Goal: Use online tool/utility: Utilize a website feature to perform a specific function

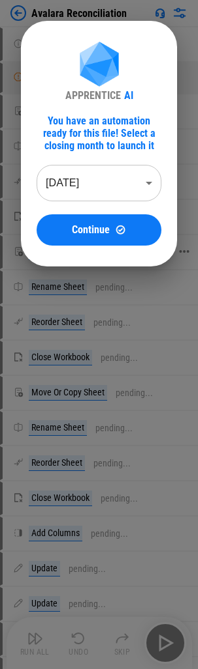
drag, startPoint x: 110, startPoint y: 230, endPoint x: 30, endPoint y: 248, distance: 82.1
click at [110, 223] on div "Continue" at bounding box center [98, 229] width 93 height 11
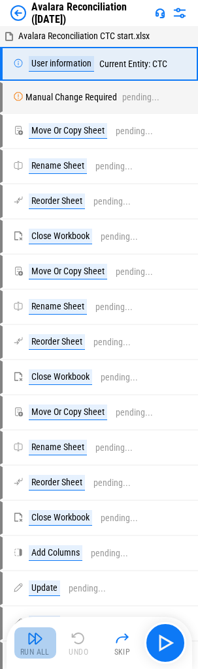
click at [30, 223] on img "button" at bounding box center [35, 639] width 16 height 16
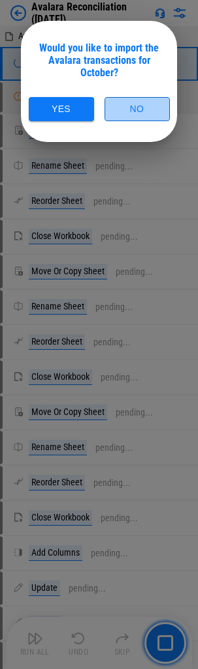
click at [136, 105] on button "No" at bounding box center [136, 109] width 65 height 24
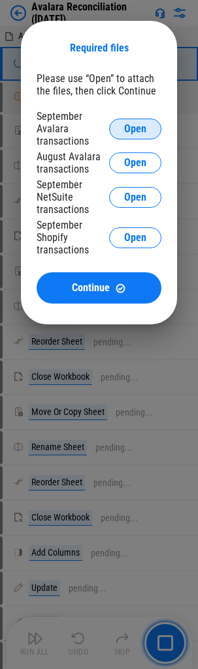
click at [137, 128] on span "Open" at bounding box center [135, 129] width 22 height 10
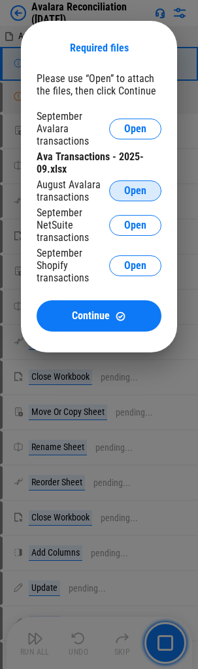
click at [133, 194] on span "Open" at bounding box center [135, 191] width 22 height 10
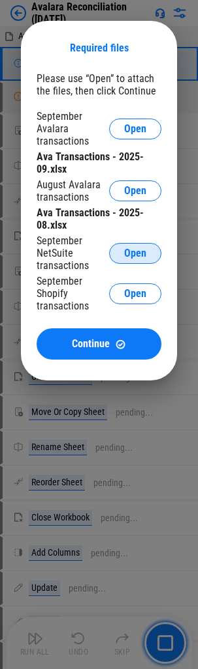
click at [130, 223] on span "Open" at bounding box center [135, 253] width 22 height 10
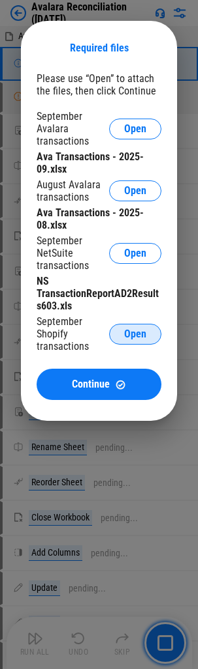
click at [124, 223] on span "Open" at bounding box center [135, 334] width 22 height 10
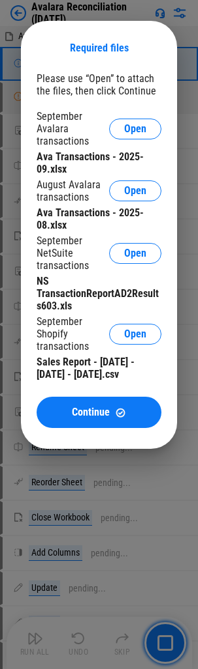
drag, startPoint x: 85, startPoint y: 429, endPoint x: 7, endPoint y: 429, distance: 77.6
click at [85, 223] on span "Continue" at bounding box center [91, 412] width 38 height 10
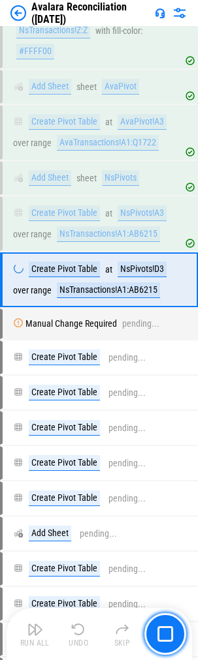
scroll to position [27385, 0]
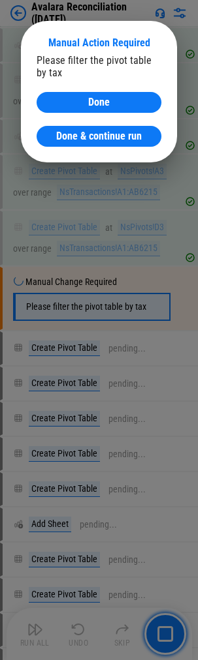
drag, startPoint x: 77, startPoint y: 136, endPoint x: 11, endPoint y: 155, distance: 68.5
click at [77, 136] on span "Done & continue run" at bounding box center [98, 136] width 85 height 10
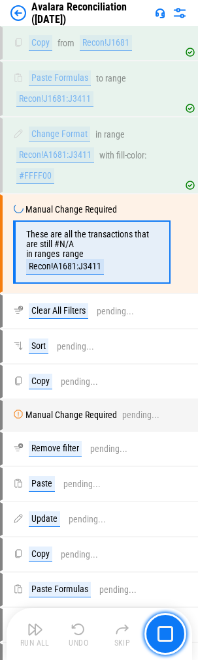
scroll to position [30709, 0]
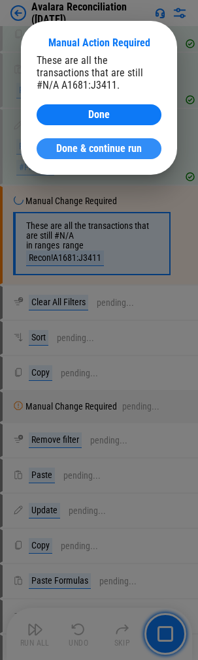
click at [78, 147] on span "Done & continue run" at bounding box center [98, 148] width 85 height 10
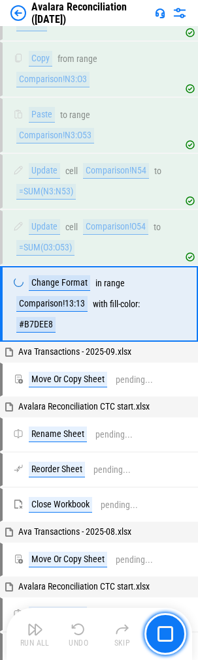
scroll to position [33006, 0]
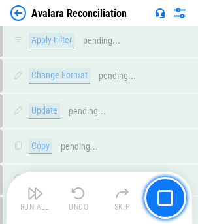
scroll to position [22459, 0]
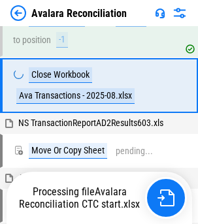
scroll to position [22758, 0]
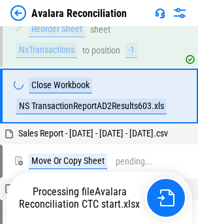
scroll to position [23099, 0]
